Goal: Book appointment/travel/reservation

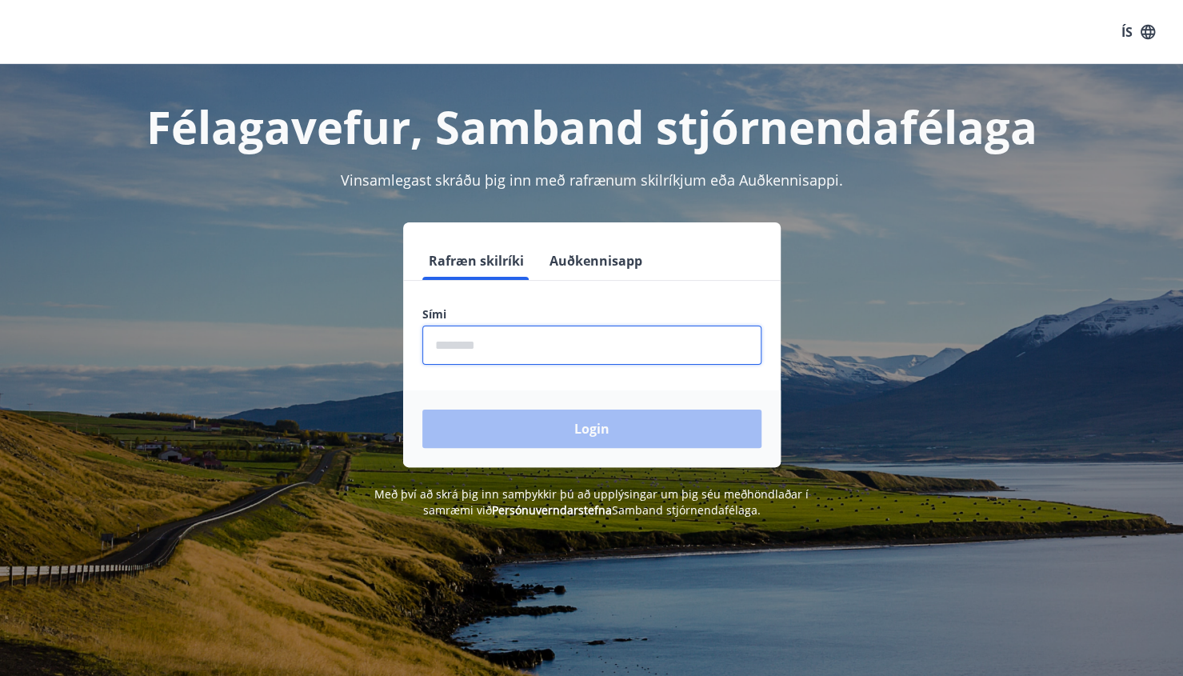
click at [510, 344] on input "phone" at bounding box center [591, 345] width 339 height 39
type input "********"
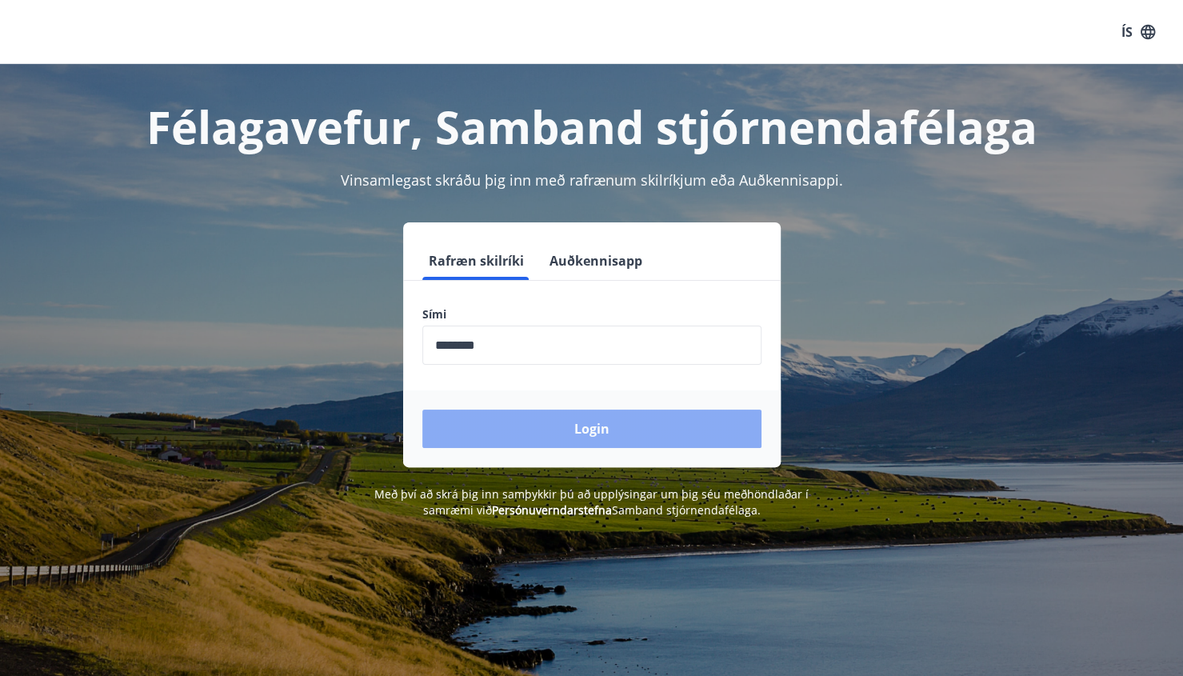
click at [534, 421] on button "Login" at bounding box center [591, 429] width 339 height 38
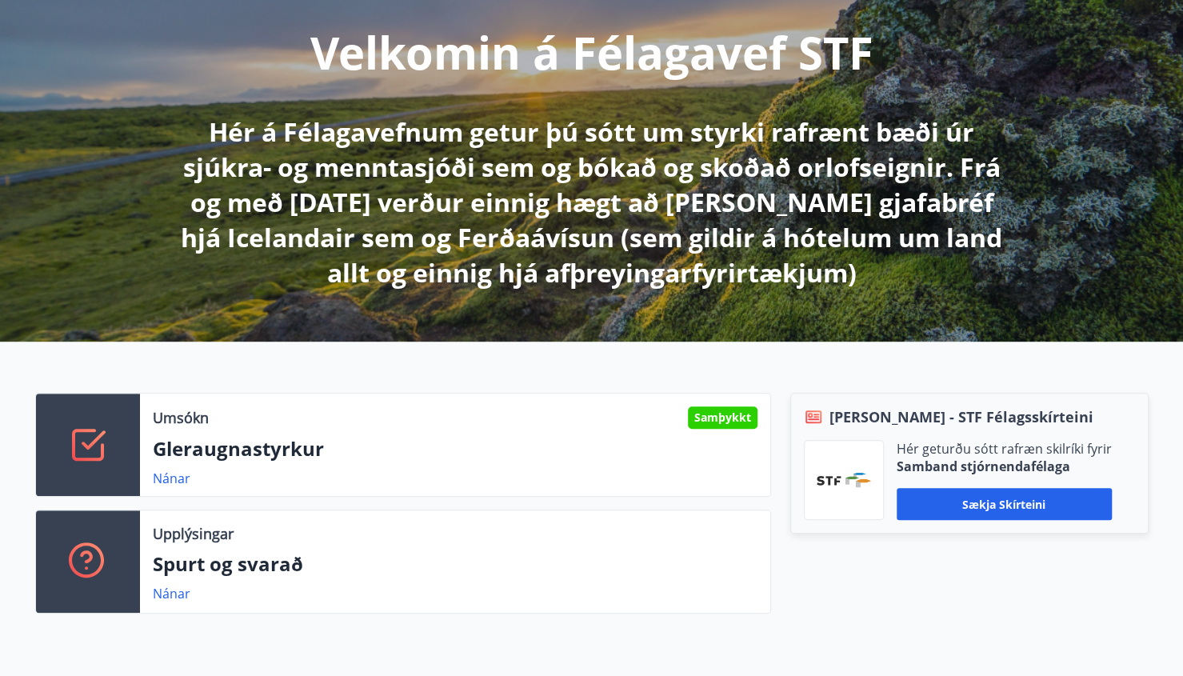
scroll to position [250, 0]
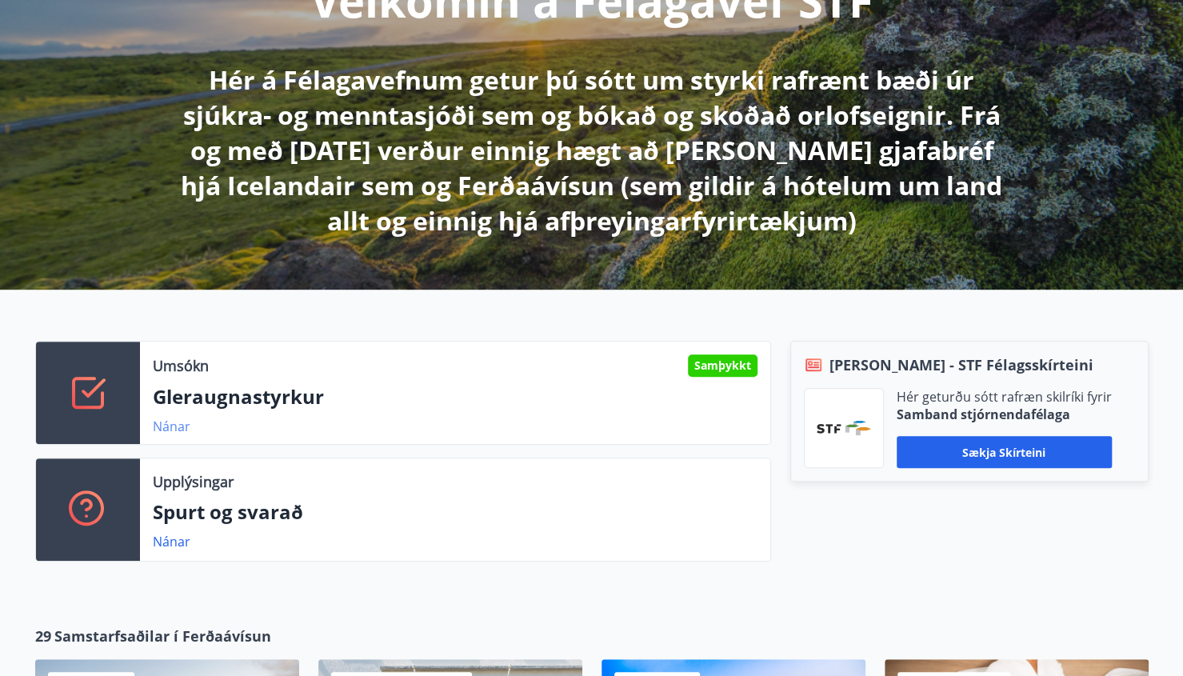
click at [173, 426] on link "Nánar" at bounding box center [172, 427] width 38 height 18
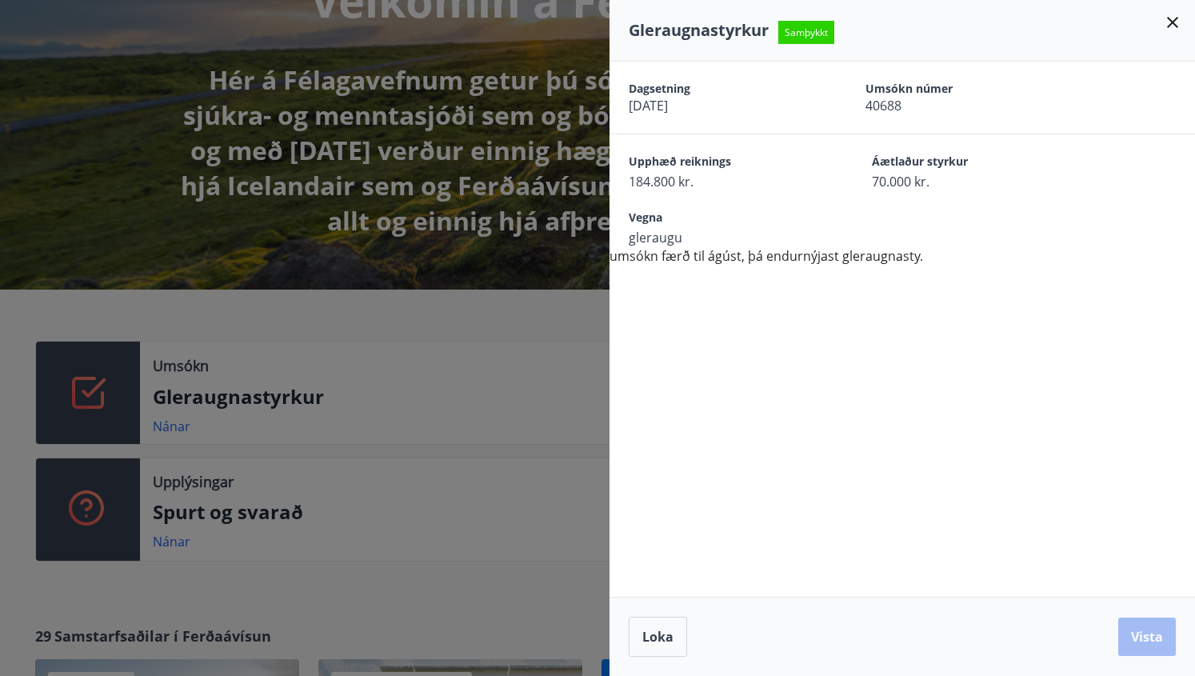
click at [1175, 17] on icon at bounding box center [1172, 22] width 19 height 19
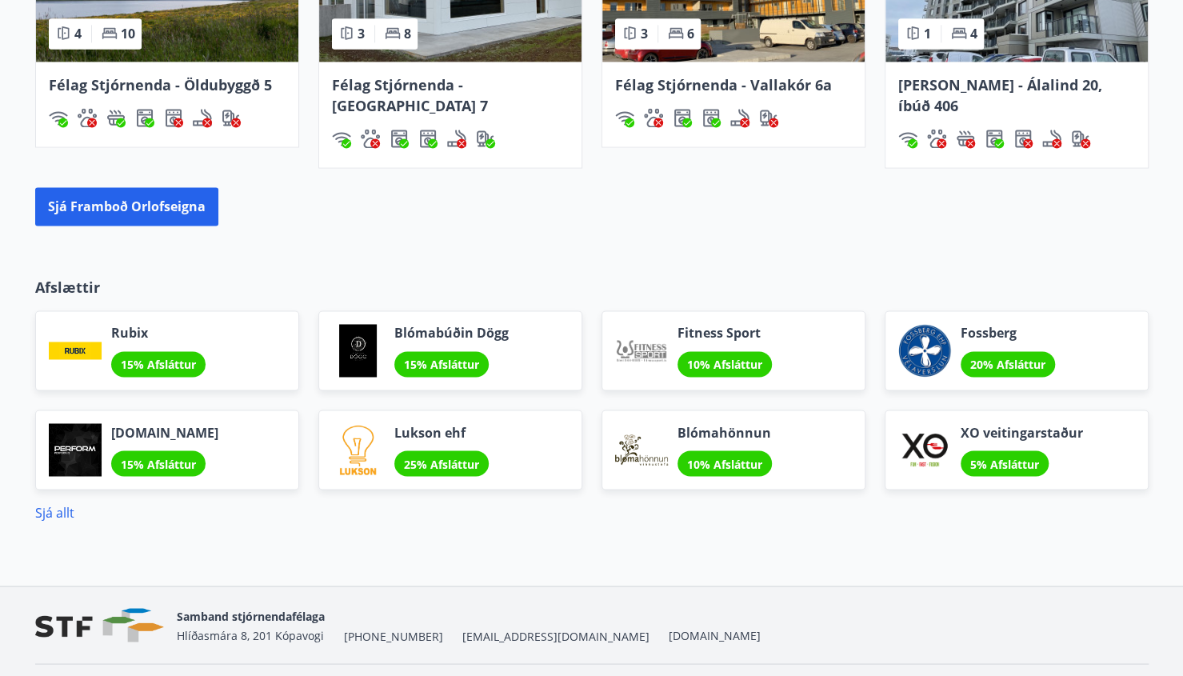
scroll to position [1361, 0]
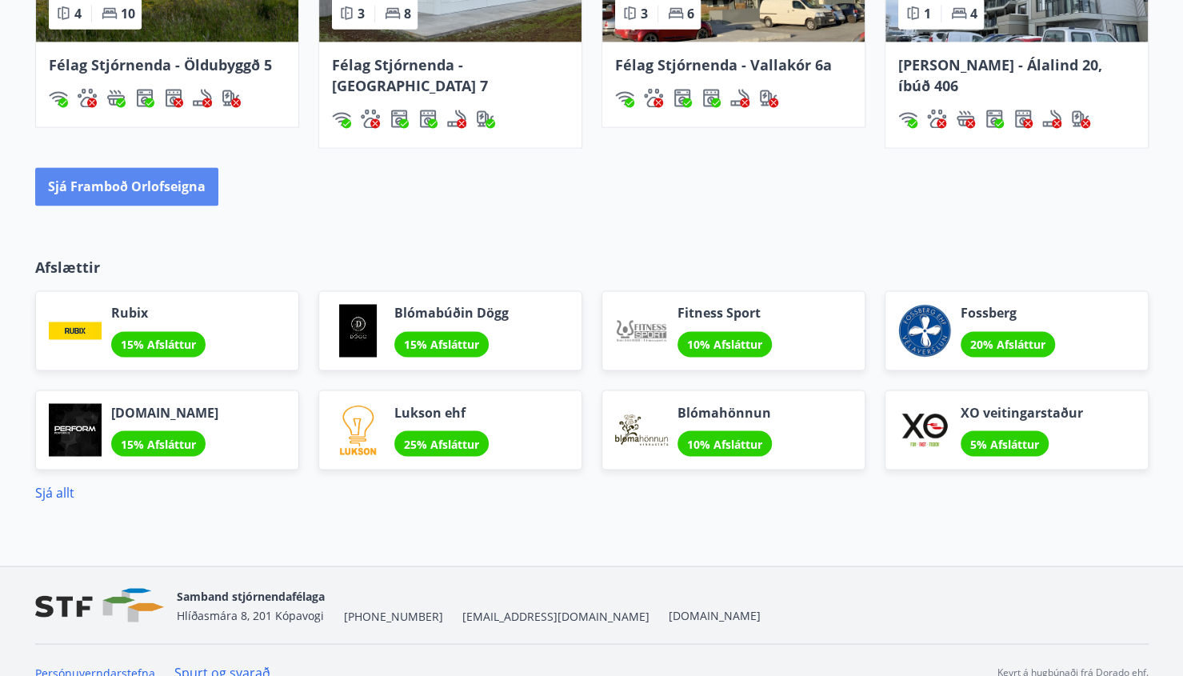
click at [168, 167] on button "Sjá framboð orlofseigna" at bounding box center [126, 186] width 183 height 38
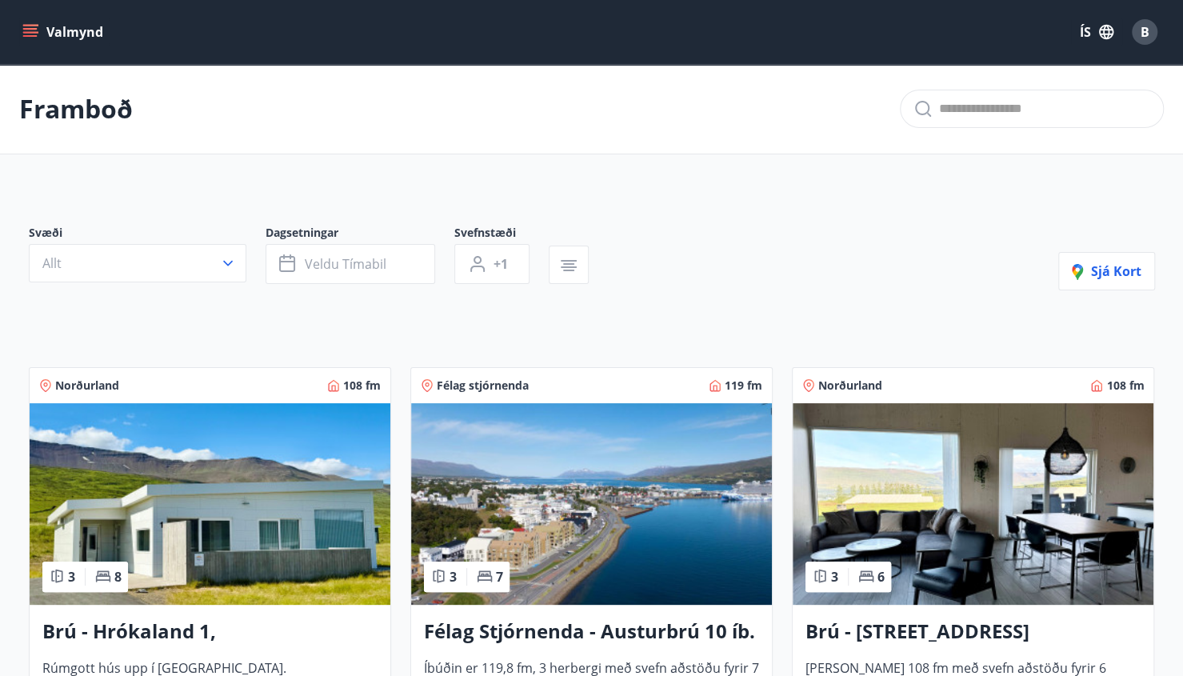
click at [31, 36] on icon "menu" at bounding box center [30, 36] width 14 height 2
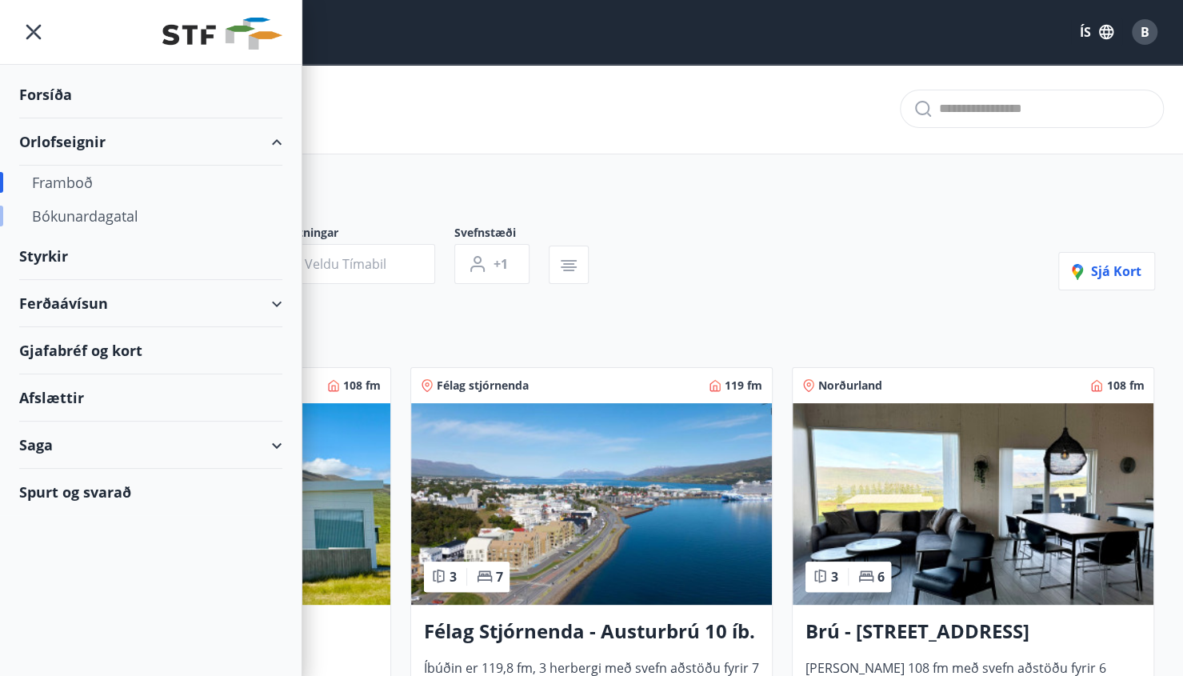
click at [82, 215] on div "Bókunardagatal" at bounding box center [151, 216] width 238 height 34
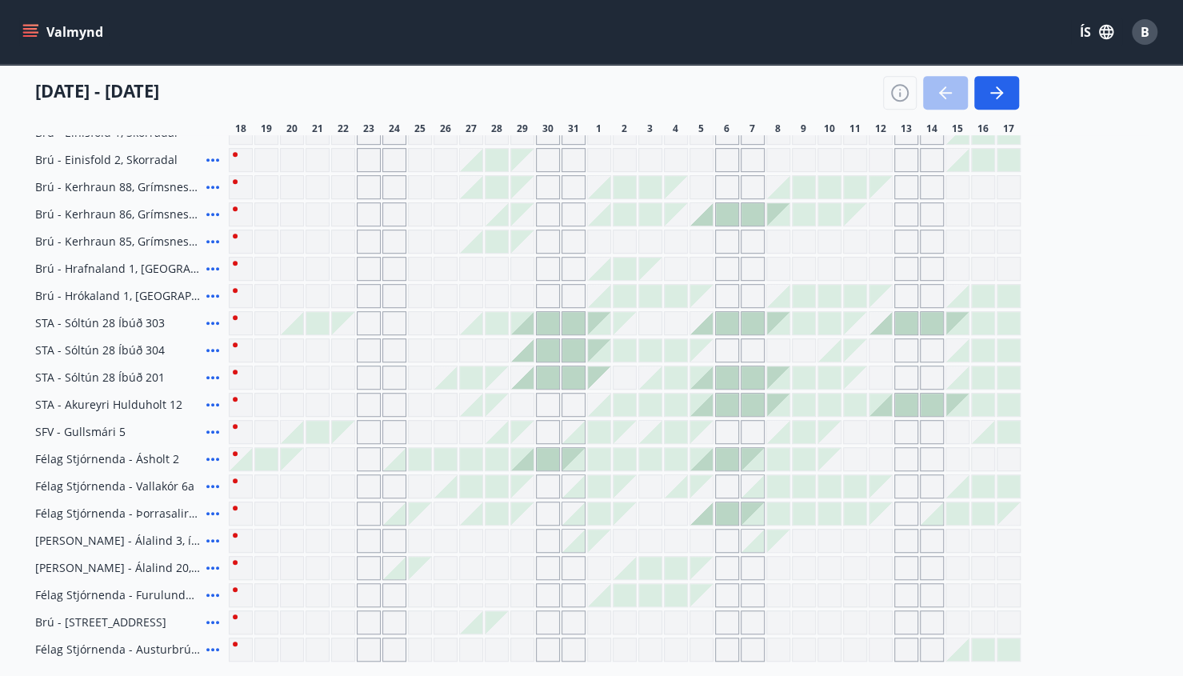
scroll to position [438, 0]
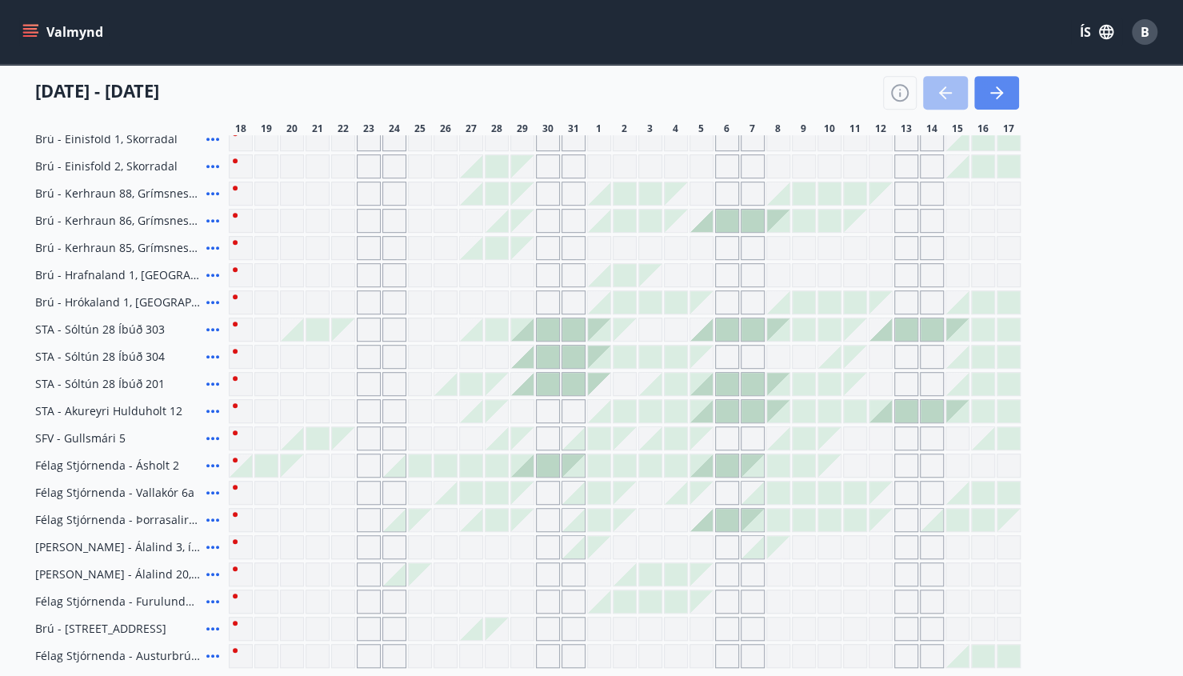
click at [995, 90] on icon "button" at bounding box center [996, 92] width 19 height 19
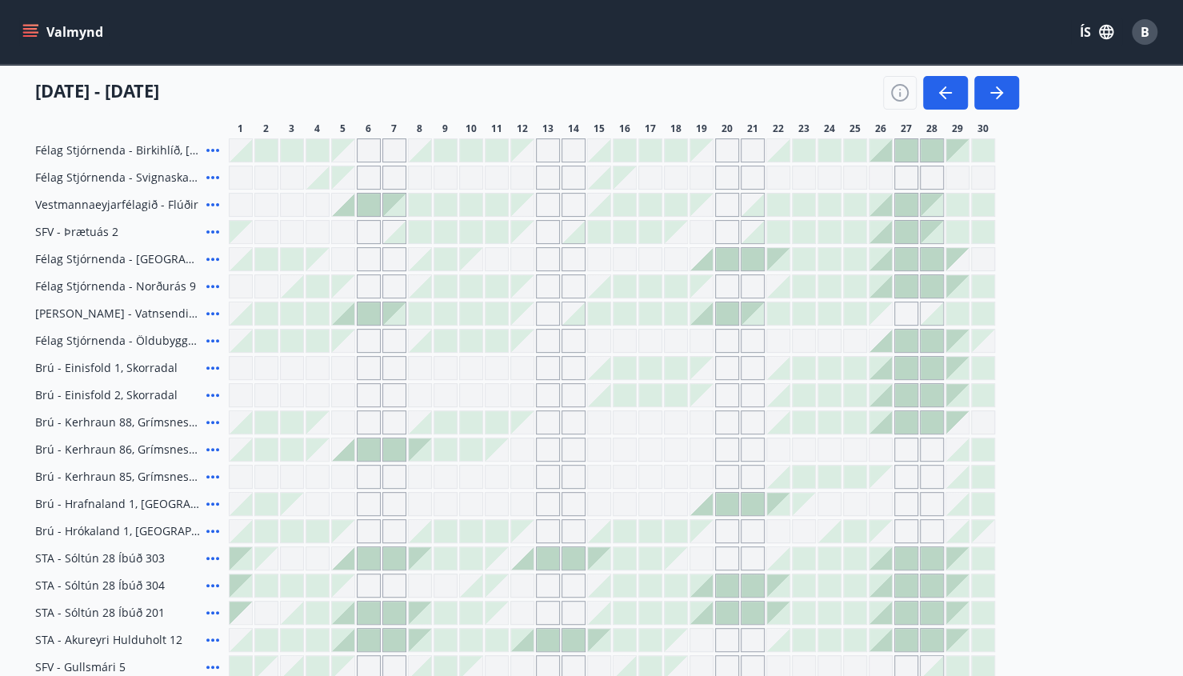
scroll to position [211, 0]
